Goal: Information Seeking & Learning: Learn about a topic

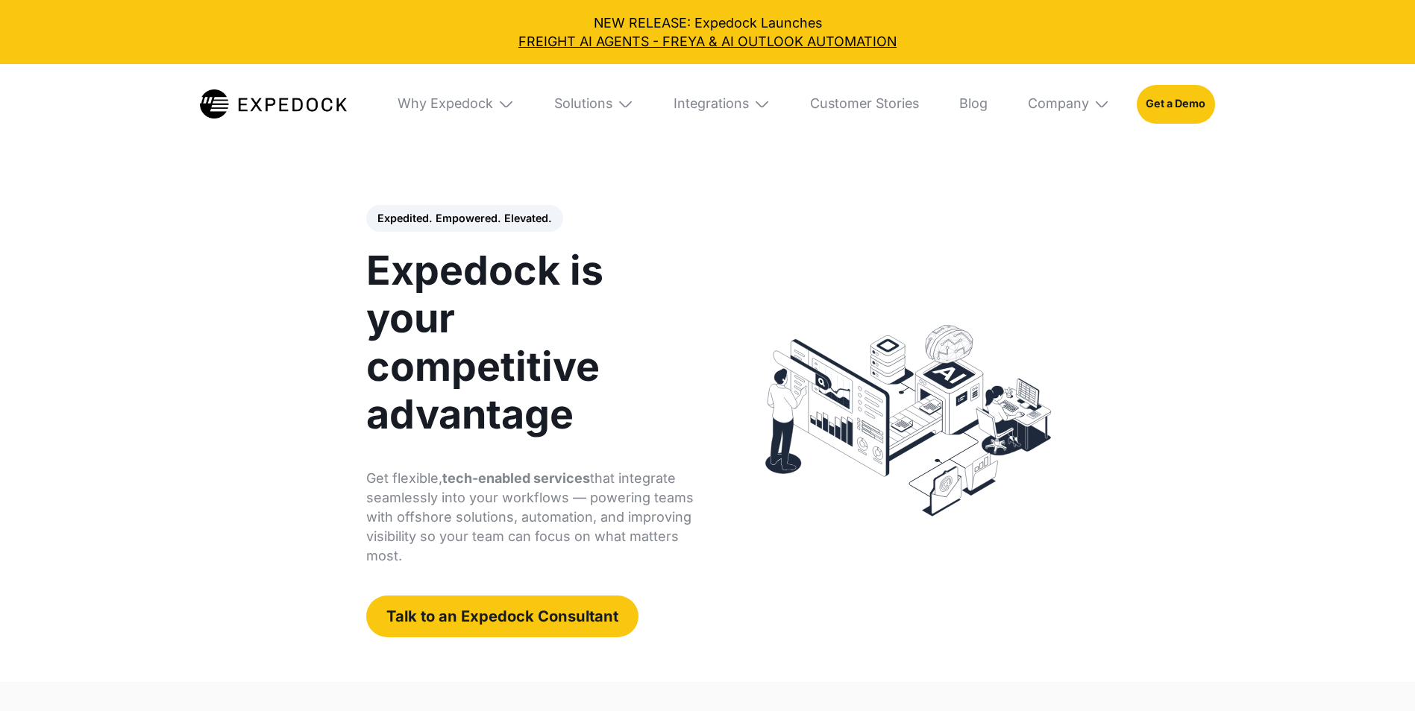
select select
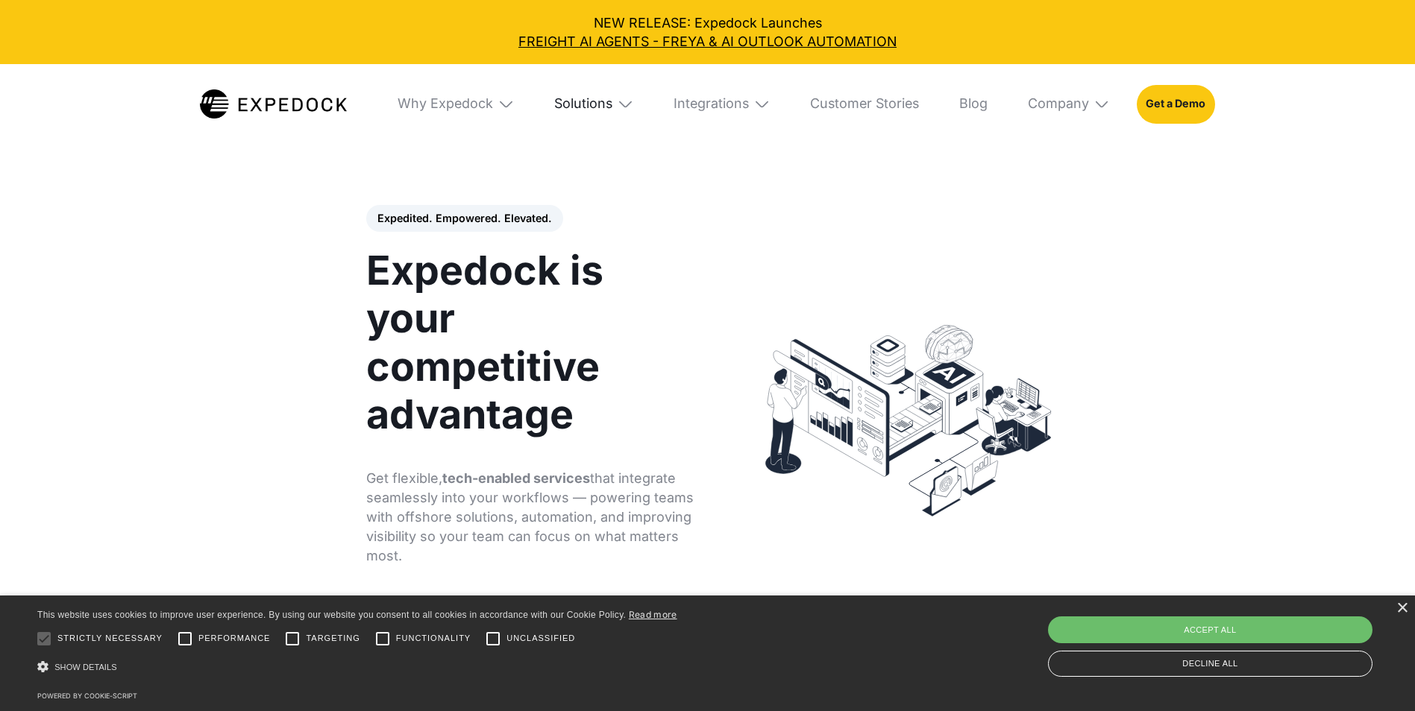
click at [592, 103] on div "Solutions" at bounding box center [583, 103] width 58 height 16
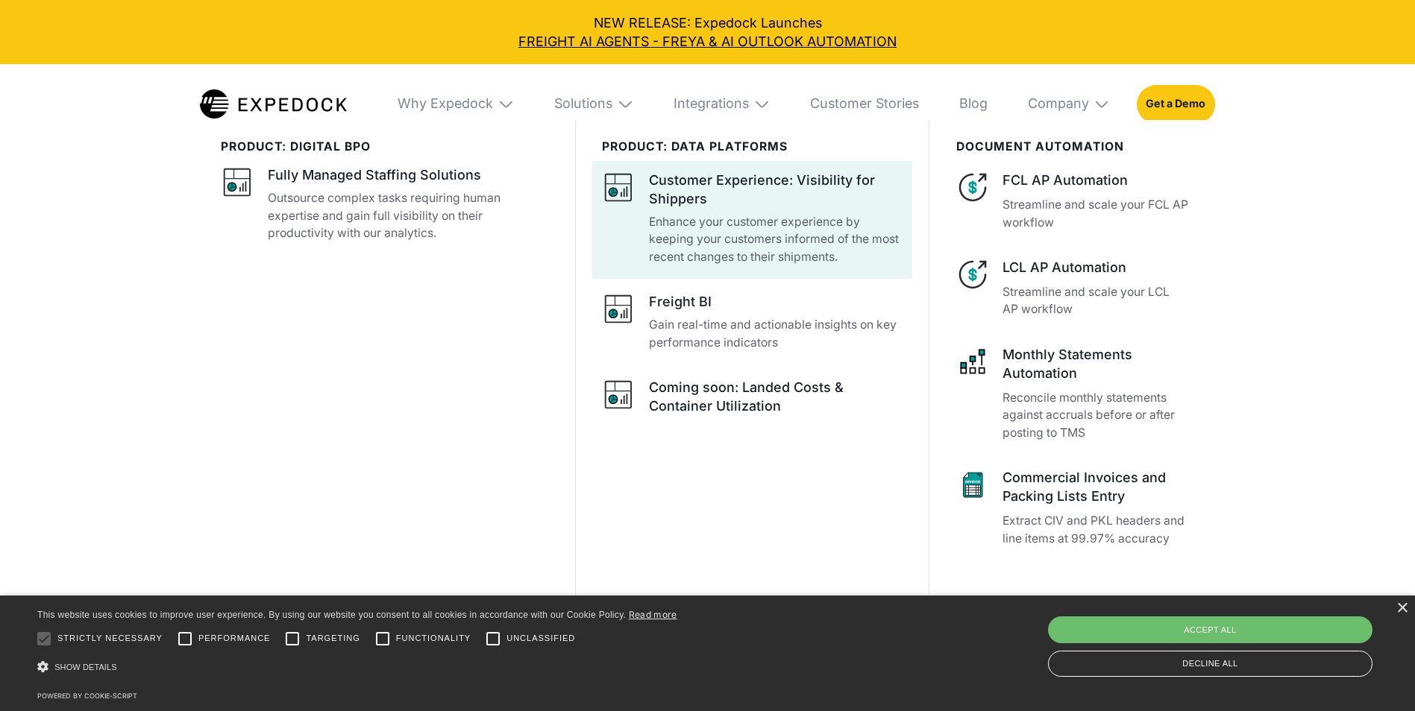
click at [796, 203] on div "Customer Experience: Visibility for Shippers" at bounding box center [775, 189] width 253 height 37
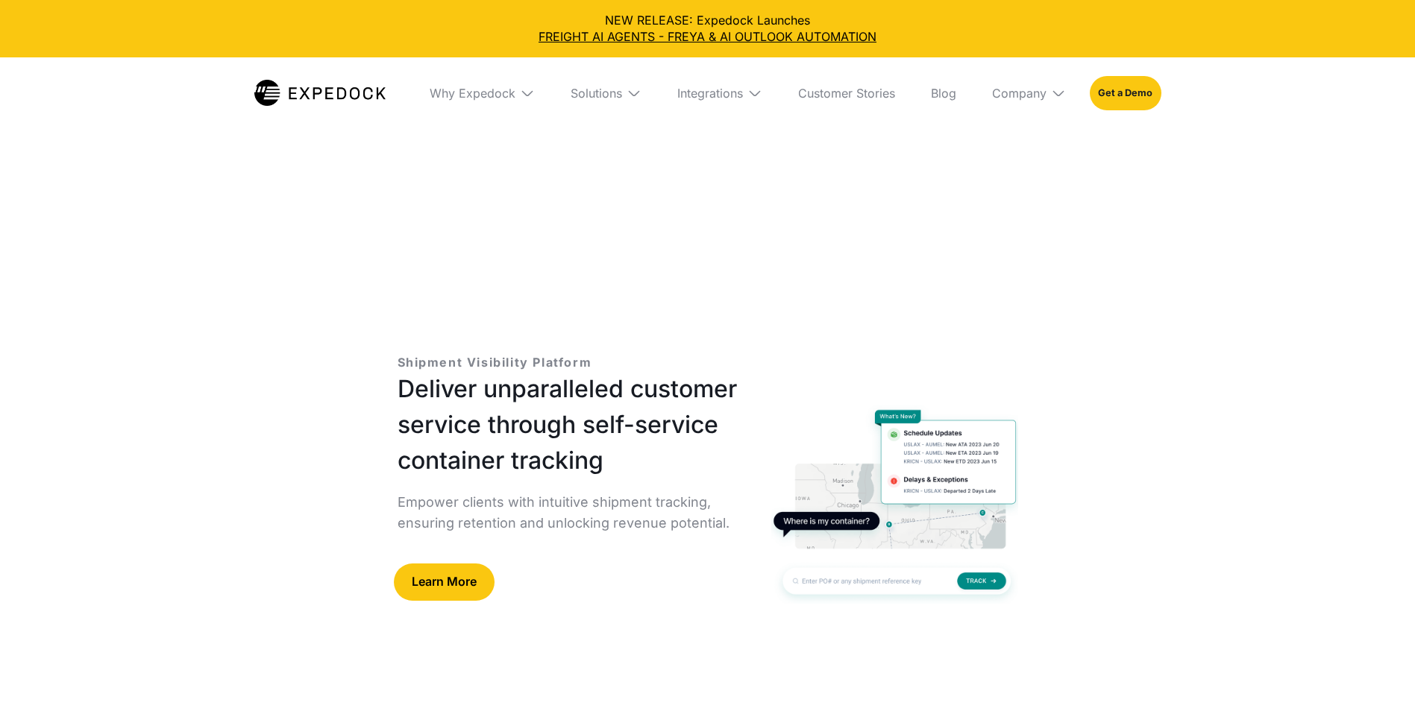
select select
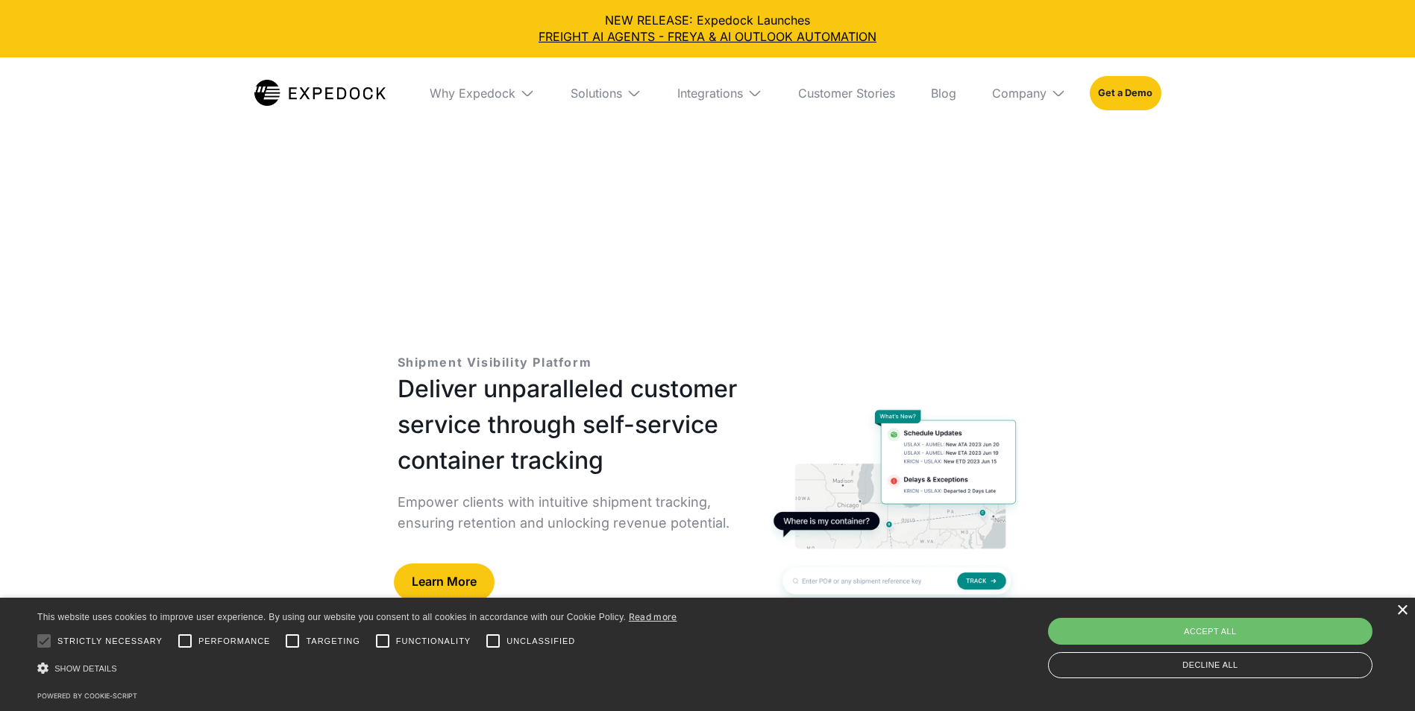
click at [1401, 610] on div "×" at bounding box center [1401, 611] width 11 height 11
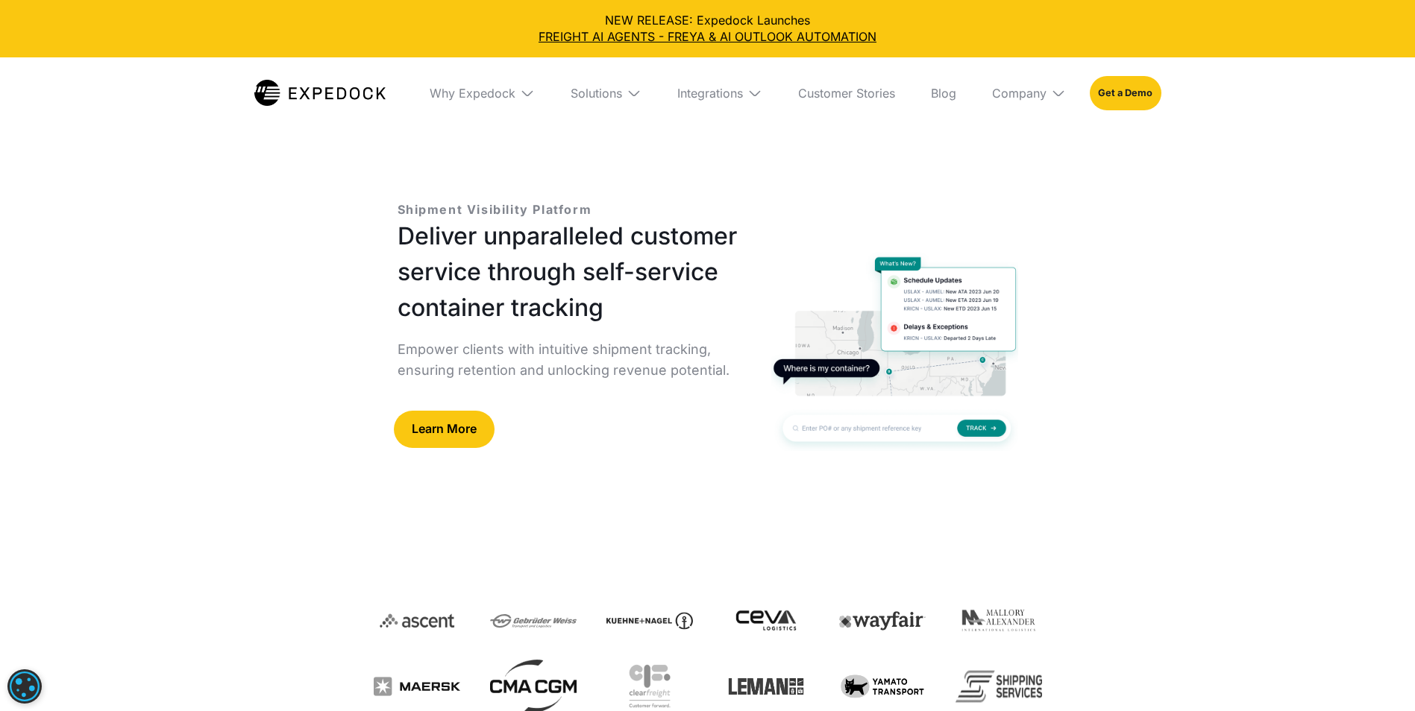
scroll to position [149, 0]
